Goal: Task Accomplishment & Management: Manage account settings

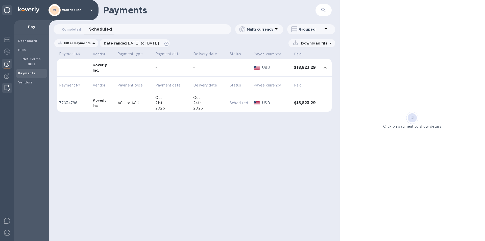
click at [10, 85] on div at bounding box center [7, 88] width 9 height 10
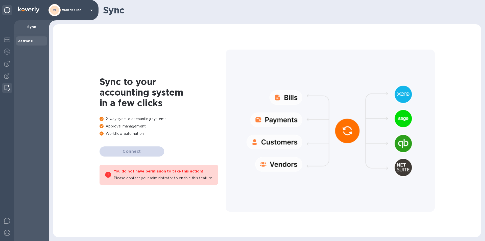
click at [61, 9] on div "VI Viander inc" at bounding box center [72, 10] width 46 height 12
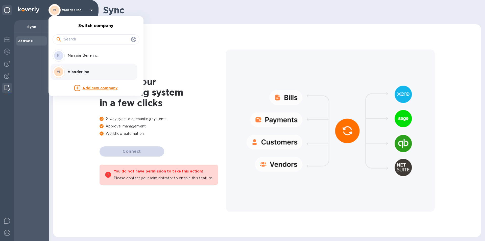
click at [7, 75] on div at bounding box center [242, 120] width 485 height 241
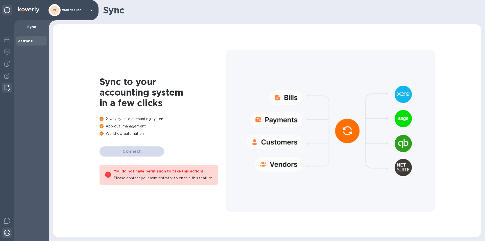
click at [8, 231] on img at bounding box center [7, 233] width 6 height 6
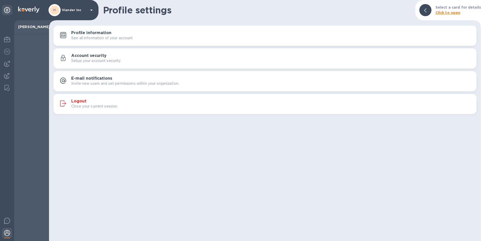
click at [79, 100] on h3 "Logout" at bounding box center [78, 101] width 15 height 5
